Goal: Book appointment/travel/reservation

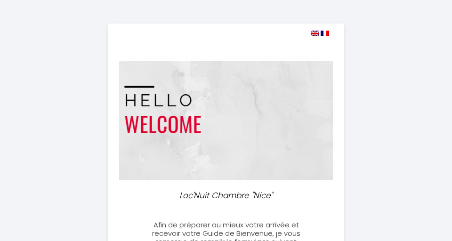
select select
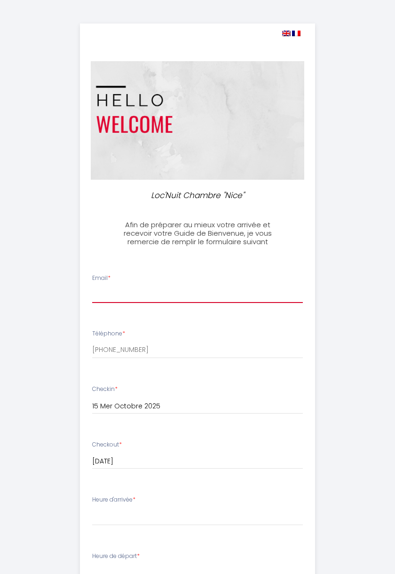
click at [224, 240] on input "Email *" at bounding box center [197, 294] width 211 height 17
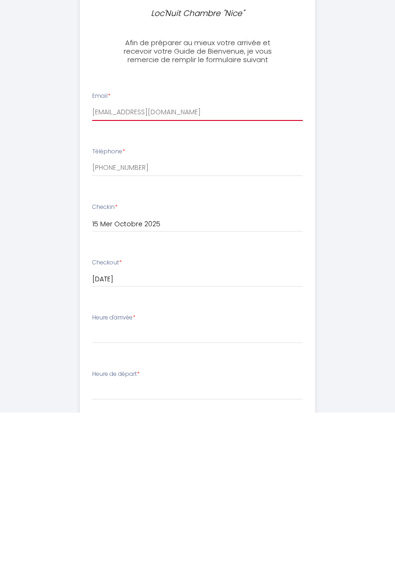
scroll to position [34, 0]
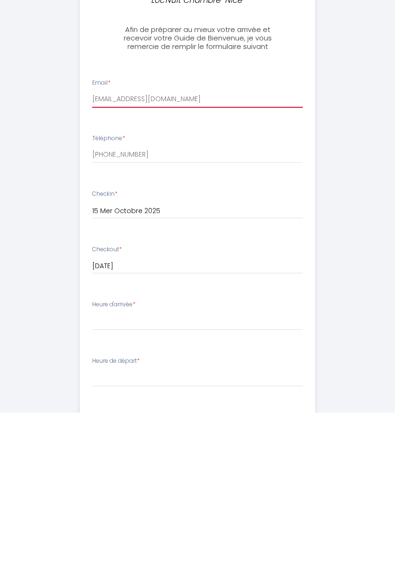
type input "[EMAIL_ADDRESS][DOMAIN_NAME]"
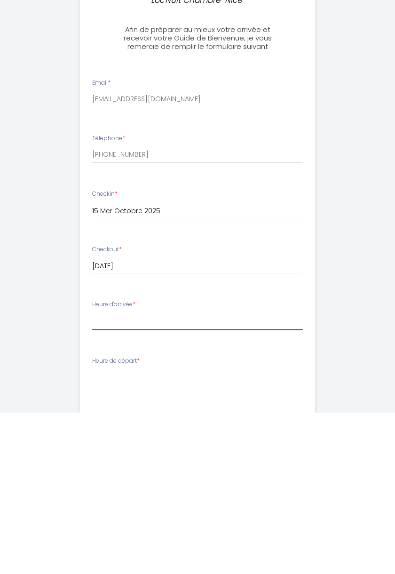
click at [184, 240] on select "15:00 15:30 16:00 16:30 17:00 17:30 18:00 18:30 19:00 19:30 20:00 20:30 21:00 2…" at bounding box center [197, 483] width 211 height 18
select select "16:00"
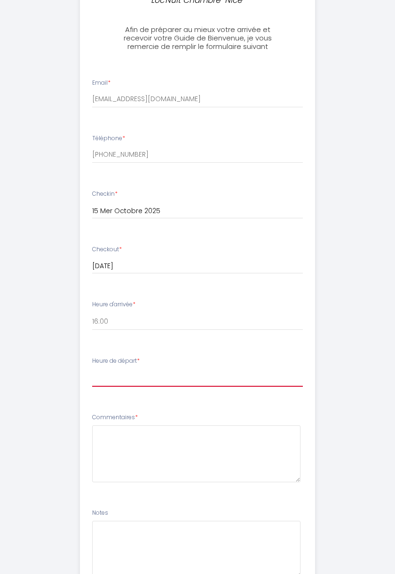
click at [215, 240] on select "00:00 00:30 01:00 01:30 02:00 02:30 03:00 03:30 04:00 04:30 05:00 05:30 06:00 0…" at bounding box center [197, 378] width 211 height 18
select select "10:00"
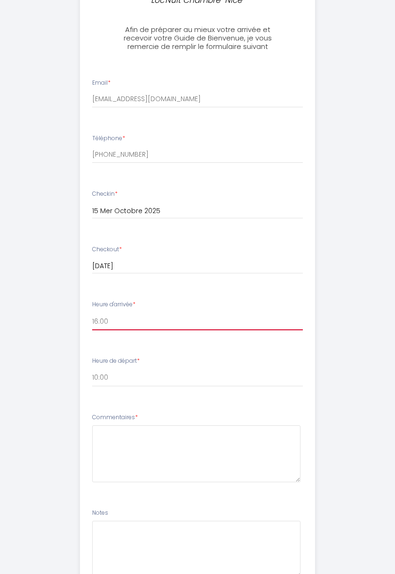
click at [234, 240] on select "15:00 15:30 16:00 16:30 17:00 17:30 18:00 18:30 19:00 19:30 20:00 20:30 21:00 2…" at bounding box center [197, 321] width 211 height 18
select select "15:00"
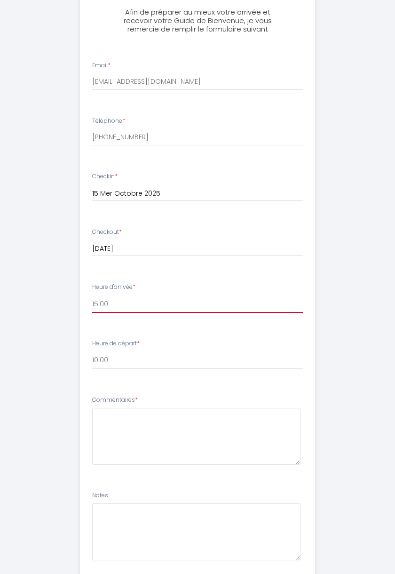
scroll to position [248, 0]
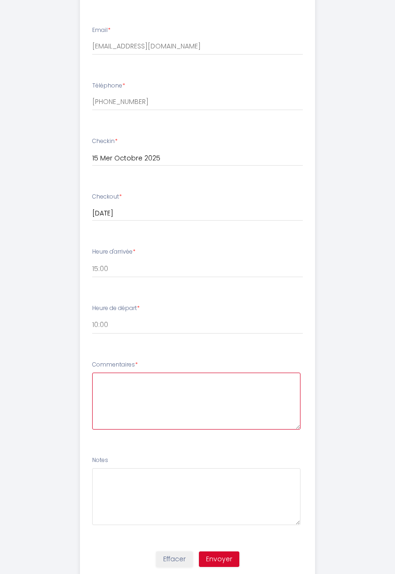
click at [127, 240] on textarea at bounding box center [196, 401] width 208 height 57
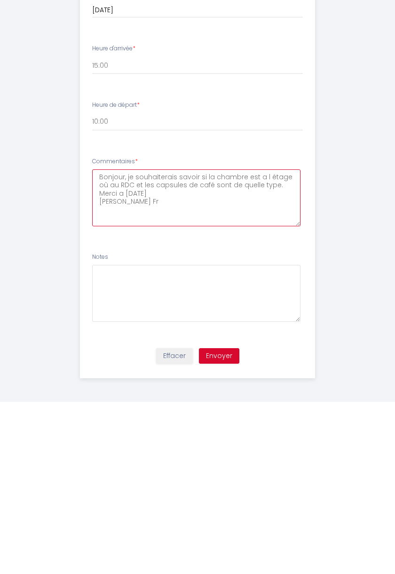
type textarea "Bonjour, je souhaiterais savoir si la chambre est a l étage où au RDC et les ca…"
click at [228, 240] on button "Envoyer" at bounding box center [219, 528] width 40 height 16
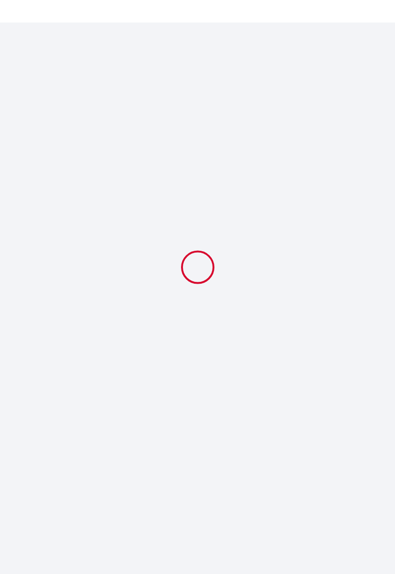
select select "10:00"
